Goal: Transaction & Acquisition: Purchase product/service

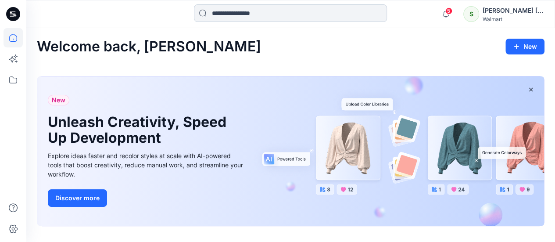
click at [229, 14] on input at bounding box center [290, 13] width 193 height 18
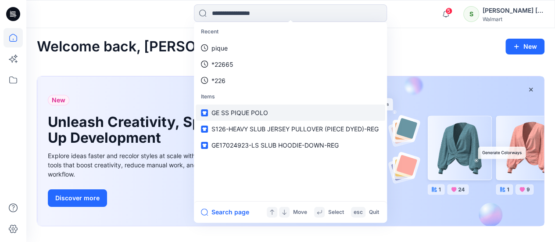
click at [236, 114] on span "GE SS PIQUE POLO" at bounding box center [239, 112] width 57 height 7
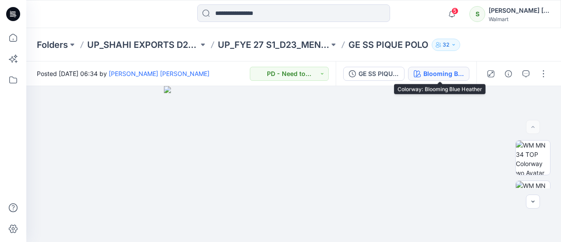
click at [449, 74] on div "Blooming Blue Heather" at bounding box center [444, 74] width 40 height 10
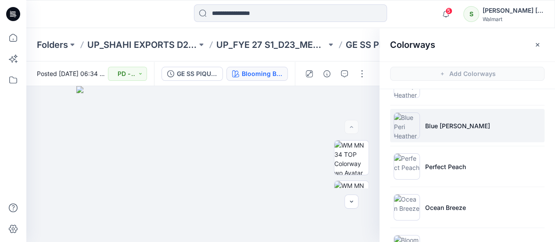
scroll to position [833, 0]
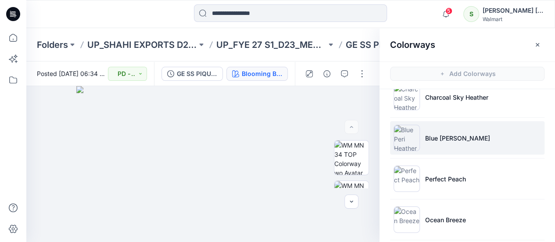
click at [403, 137] on img at bounding box center [406, 138] width 26 height 26
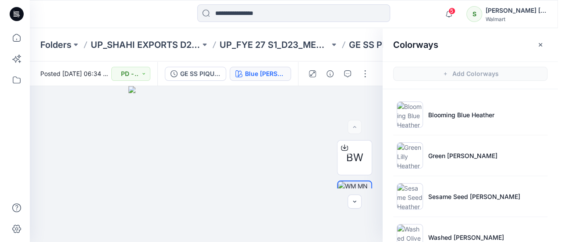
scroll to position [219, 0]
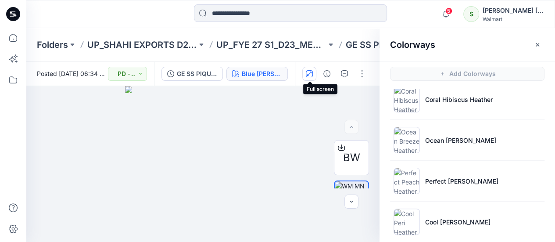
drag, startPoint x: 307, startPoint y: 72, endPoint x: 313, endPoint y: 72, distance: 5.7
click at [308, 72] on icon "button" at bounding box center [309, 73] width 7 height 7
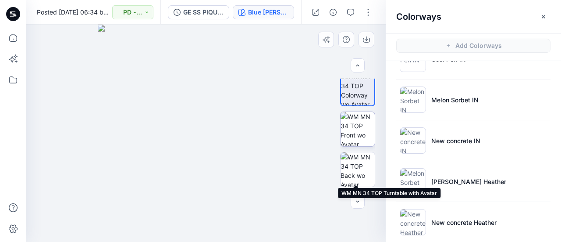
scroll to position [0, 0]
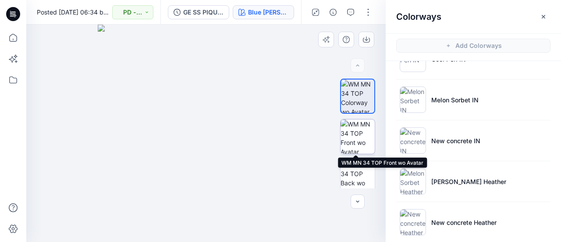
click at [346, 127] on img at bounding box center [358, 136] width 34 height 34
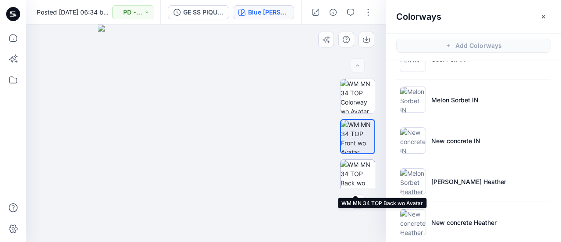
click at [354, 173] on img at bounding box center [358, 177] width 34 height 34
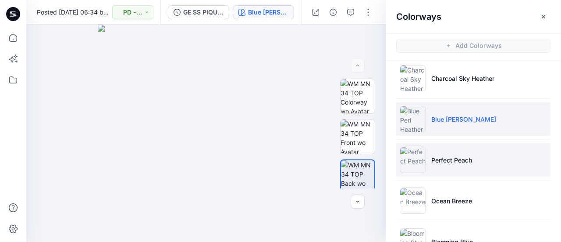
scroll to position [806, 0]
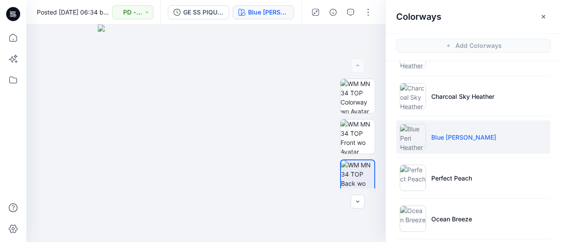
click at [417, 134] on img at bounding box center [413, 137] width 26 height 26
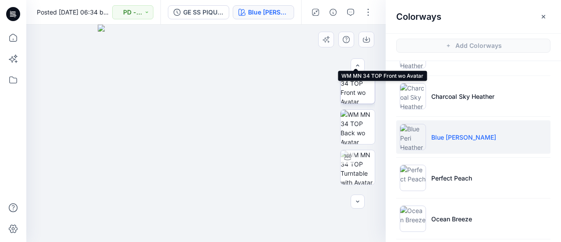
scroll to position [86, 0]
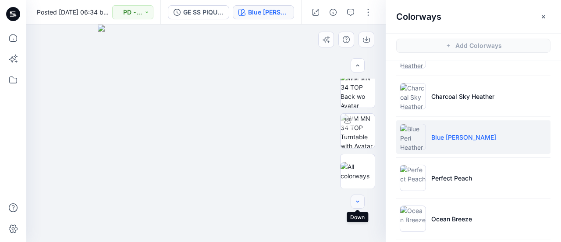
click at [357, 201] on icon "button" at bounding box center [357, 201] width 7 height 7
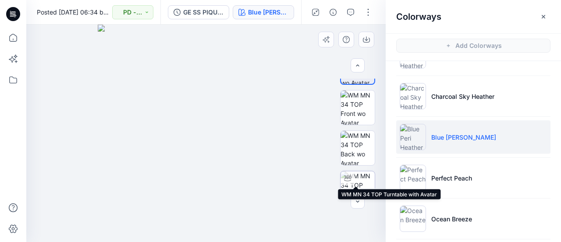
scroll to position [0, 0]
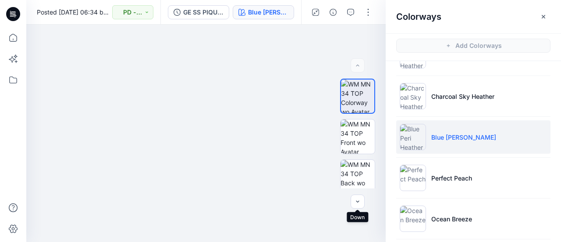
click at [11, 12] on icon at bounding box center [13, 14] width 14 height 14
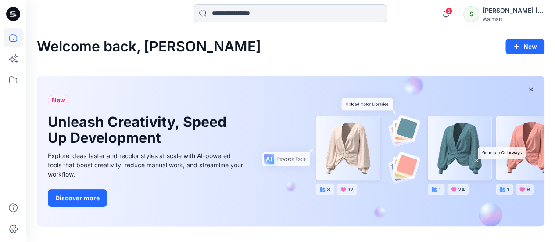
click at [239, 14] on input at bounding box center [290, 13] width 193 height 18
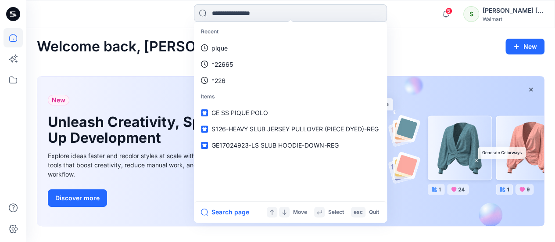
paste input "**********"
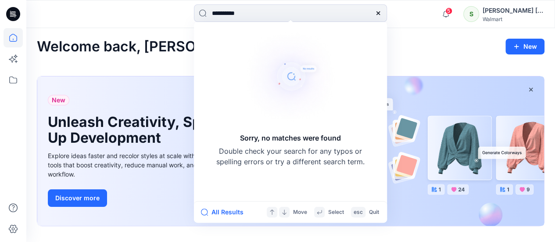
type input "**********"
click at [379, 12] on icon at bounding box center [378, 13] width 4 height 4
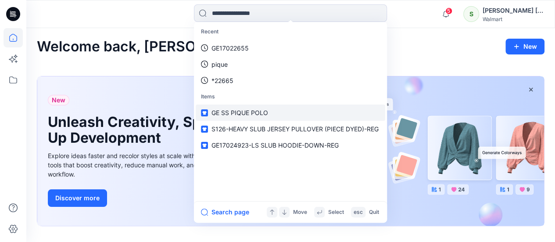
click at [244, 113] on span "GE SS PIQUE POLO" at bounding box center [239, 112] width 57 height 7
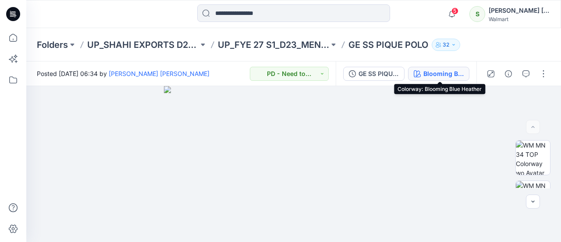
click at [433, 78] on div "Blooming Blue Heather" at bounding box center [444, 74] width 40 height 10
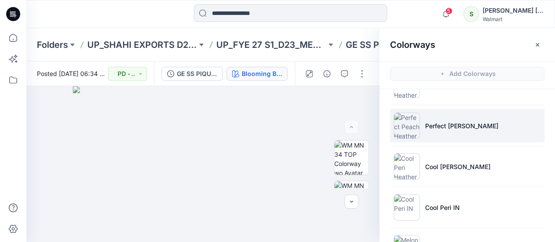
scroll to position [307, 0]
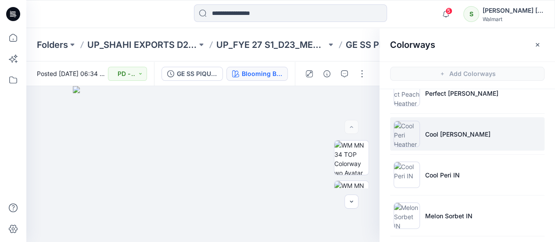
click at [448, 131] on p "Cool [PERSON_NAME]" at bounding box center [457, 133] width 65 height 9
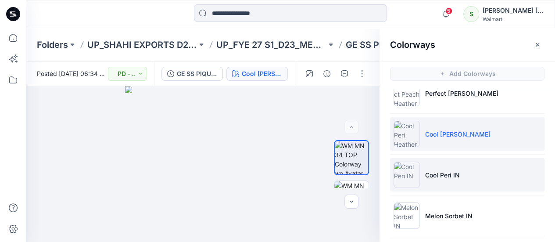
click at [432, 173] on p "Cool Peri IN" at bounding box center [442, 174] width 35 height 9
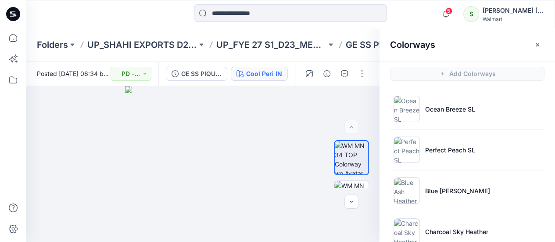
scroll to position [746, 0]
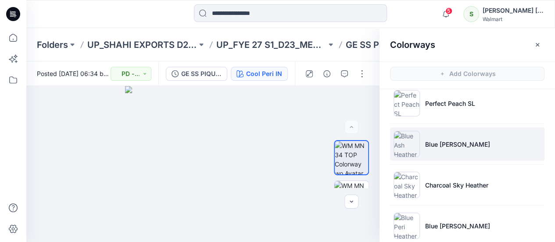
click at [446, 142] on p "Blue [PERSON_NAME]" at bounding box center [457, 143] width 65 height 9
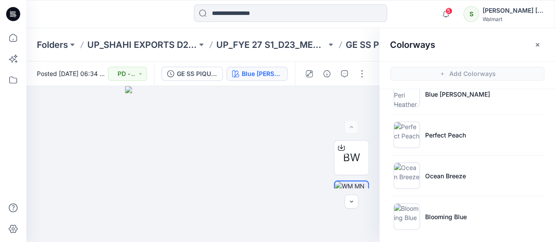
scroll to position [833, 0]
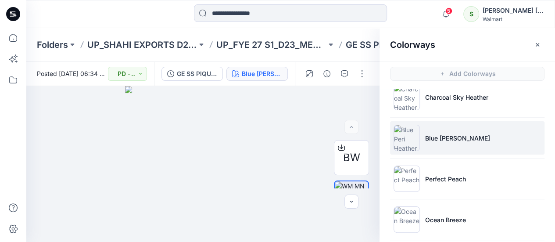
click at [442, 134] on p "Blue [PERSON_NAME]" at bounding box center [457, 137] width 65 height 9
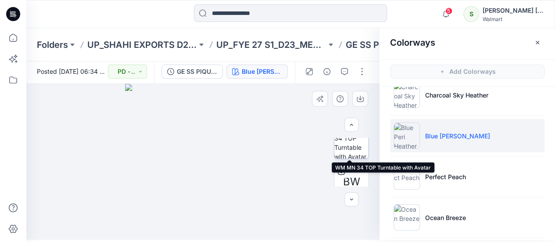
click at [352, 141] on img at bounding box center [351, 141] width 34 height 34
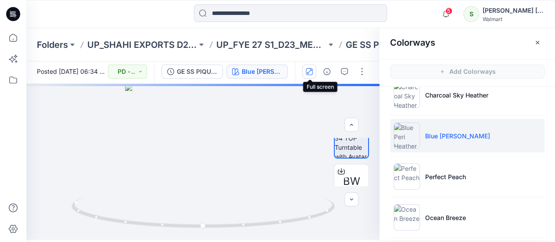
click at [311, 70] on icon "button" at bounding box center [309, 71] width 4 height 4
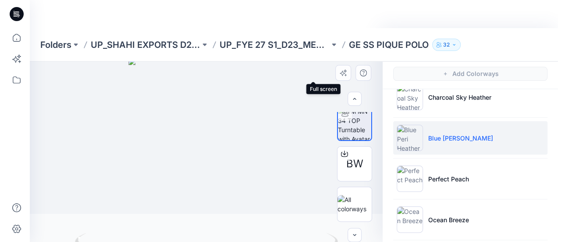
scroll to position [86, 0]
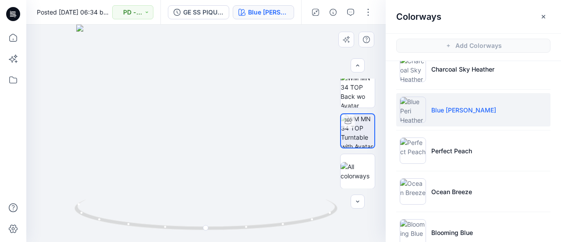
drag, startPoint x: 205, startPoint y: 80, endPoint x: 209, endPoint y: 121, distance: 41.4
click at [209, 121] on img at bounding box center [206, 133] width 260 height 217
drag, startPoint x: 229, startPoint y: 99, endPoint x: 354, endPoint y: 136, distance: 130.9
click at [230, 117] on img at bounding box center [206, 133] width 302 height 217
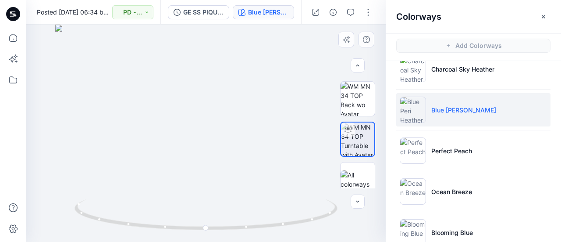
scroll to position [72, 0]
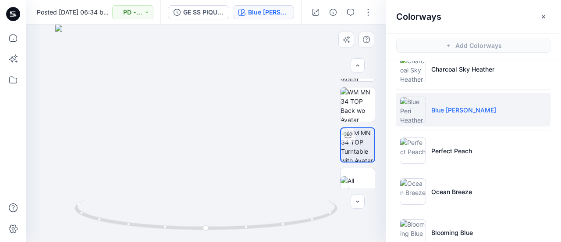
click at [265, 110] on img at bounding box center [206, 133] width 302 height 217
drag, startPoint x: 209, startPoint y: 130, endPoint x: 210, endPoint y: 123, distance: 7.5
click at [210, 123] on img at bounding box center [206, 129] width 345 height 225
drag, startPoint x: 168, startPoint y: 228, endPoint x: 254, endPoint y: 236, distance: 86.7
click at [254, 236] on div at bounding box center [206, 220] width 263 height 44
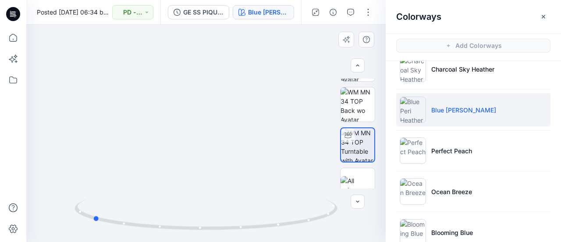
drag, startPoint x: 107, startPoint y: 223, endPoint x: 168, endPoint y: 236, distance: 61.3
click at [170, 232] on div at bounding box center [206, 220] width 263 height 44
drag, startPoint x: 146, startPoint y: 226, endPoint x: 196, endPoint y: 231, distance: 49.4
click at [196, 231] on icon at bounding box center [207, 215] width 265 height 33
